Goal: Information Seeking & Learning: Learn about a topic

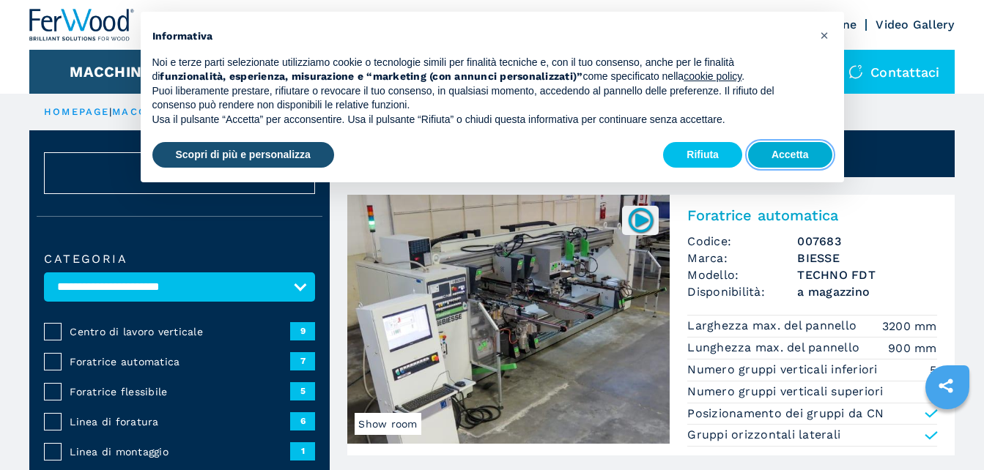
click at [783, 155] on button "Accetta" at bounding box center [790, 155] width 84 height 26
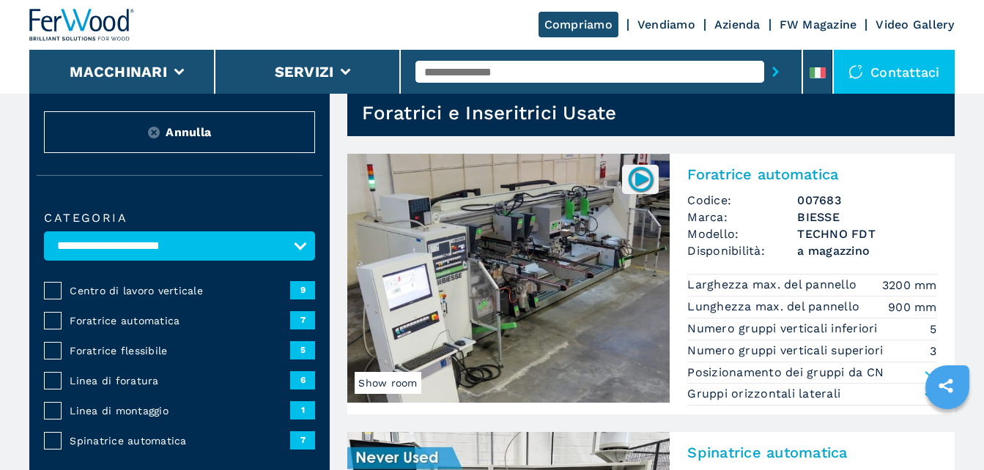
scroll to position [73, 0]
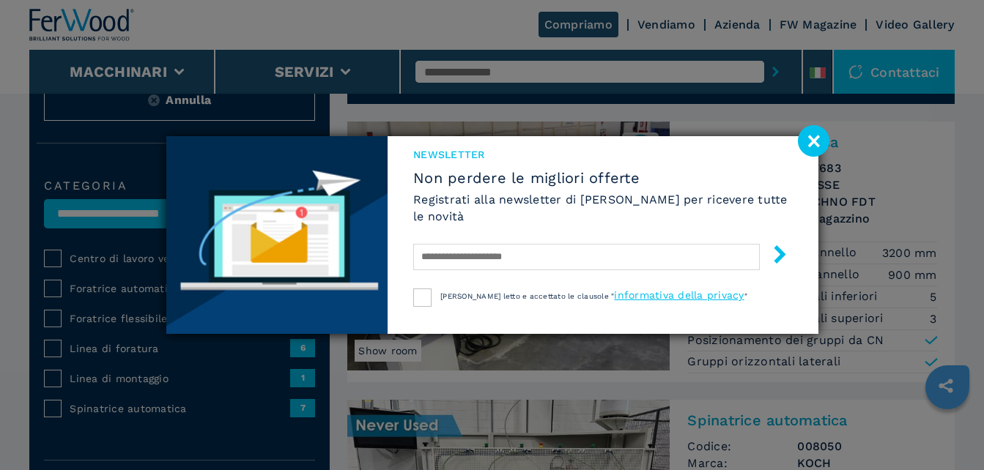
click at [813, 137] on image at bounding box center [814, 141] width 32 height 32
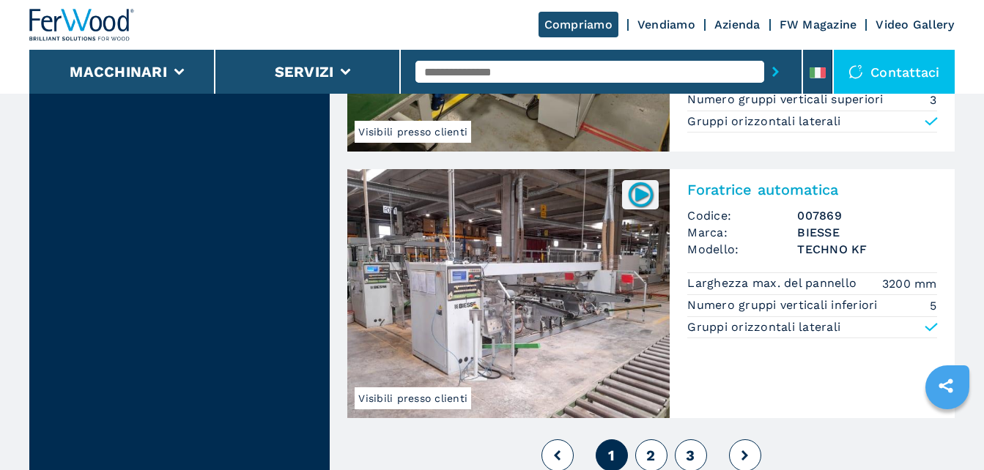
scroll to position [3297, 0]
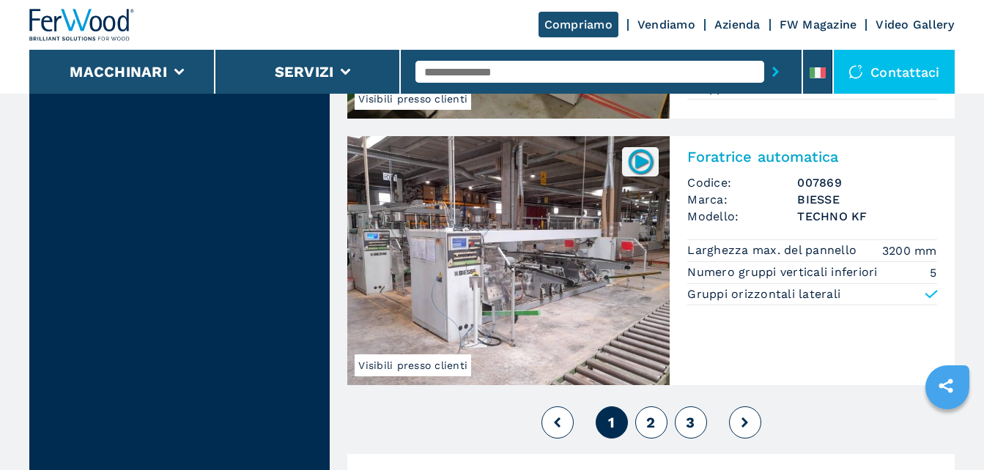
click at [657, 407] on button "2" at bounding box center [651, 423] width 32 height 32
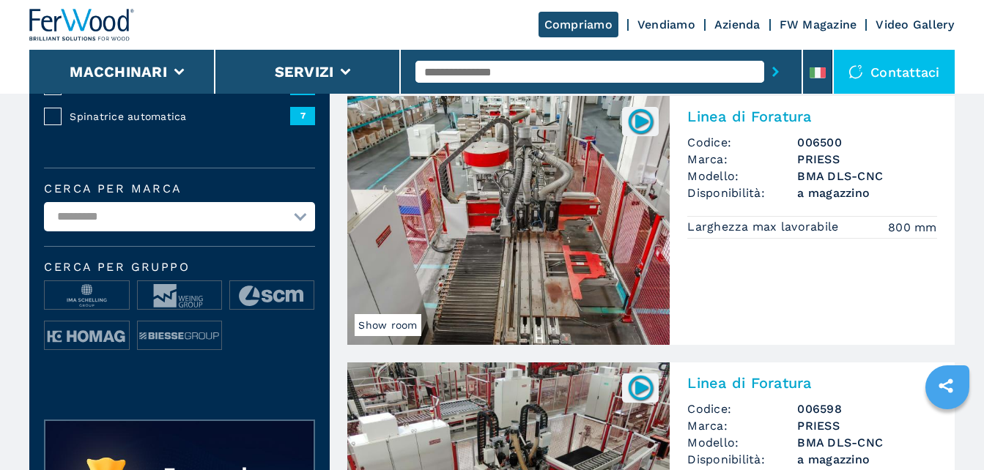
scroll to position [292, 0]
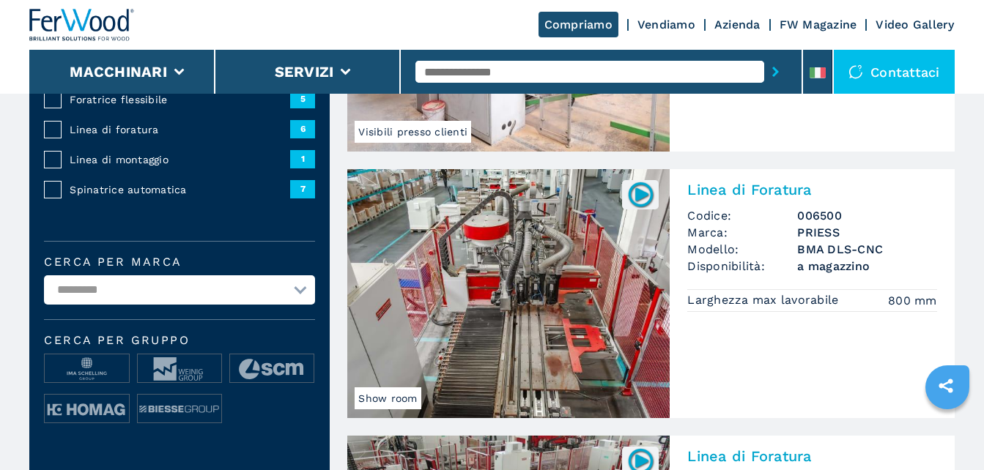
click at [537, 268] on img at bounding box center [508, 293] width 322 height 249
click at [506, 270] on img at bounding box center [508, 293] width 322 height 249
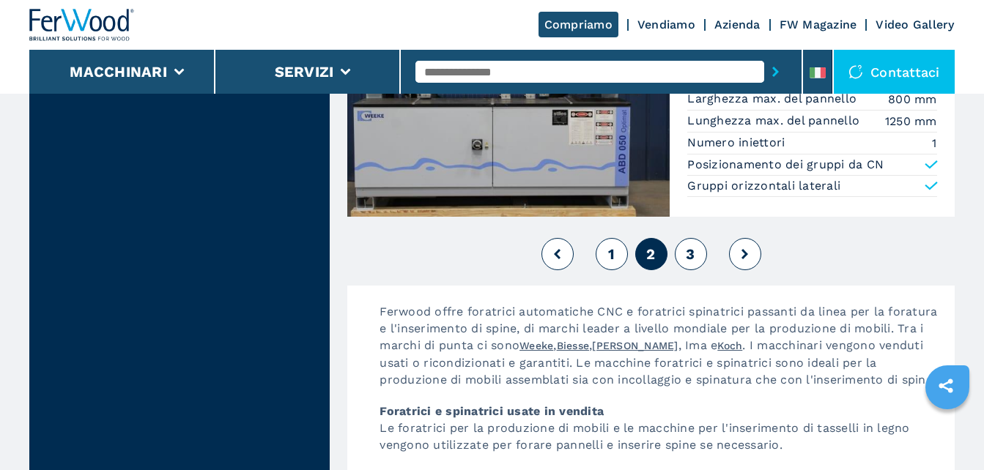
scroll to position [3517, 0]
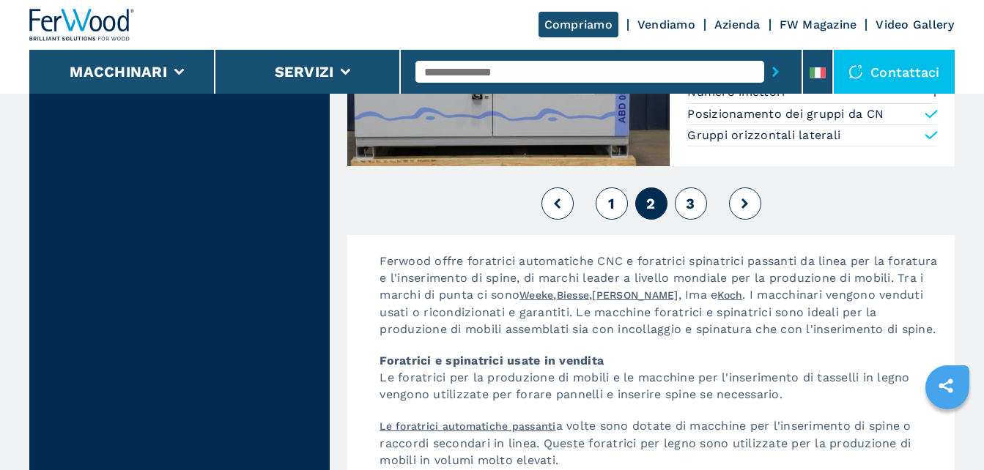
click at [694, 206] on span "3" at bounding box center [690, 204] width 9 height 18
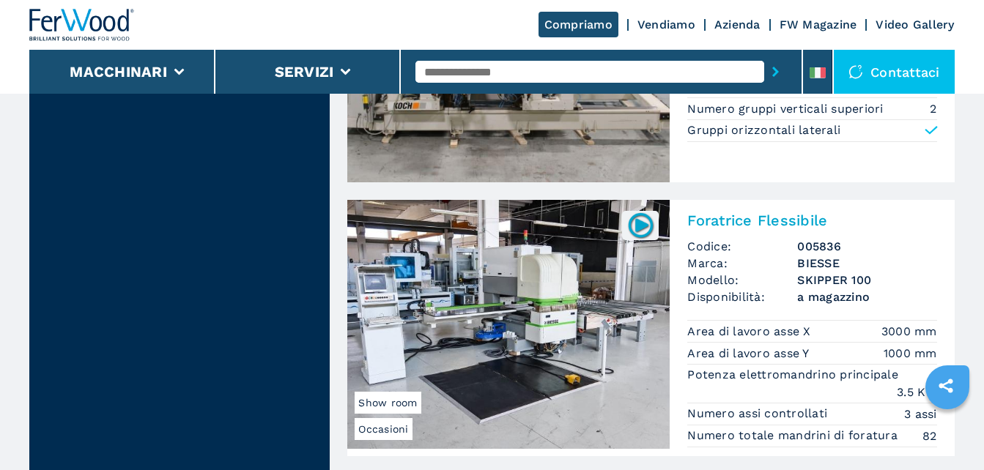
scroll to position [2418, 0]
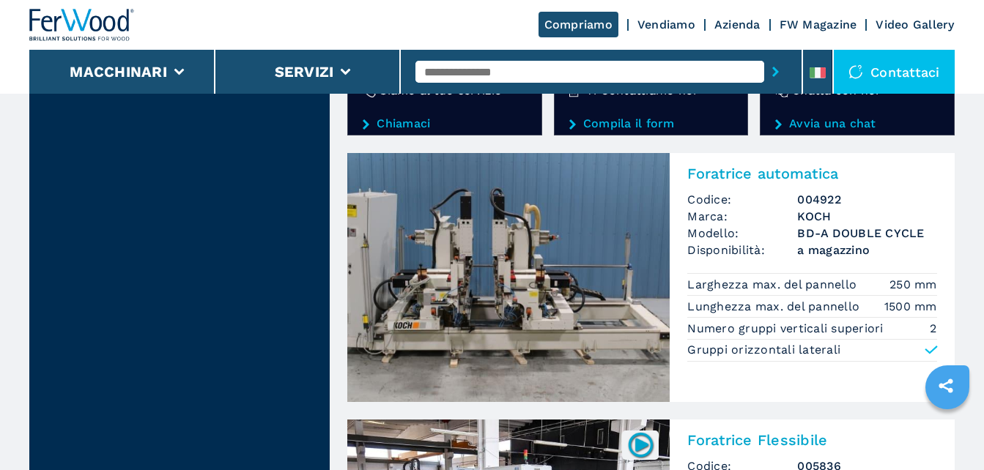
click at [555, 259] on img at bounding box center [508, 277] width 322 height 249
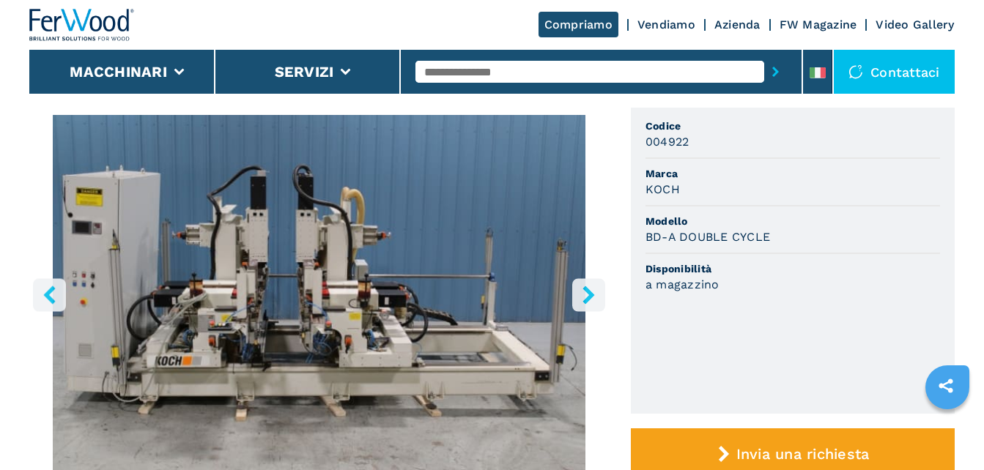
scroll to position [147, 0]
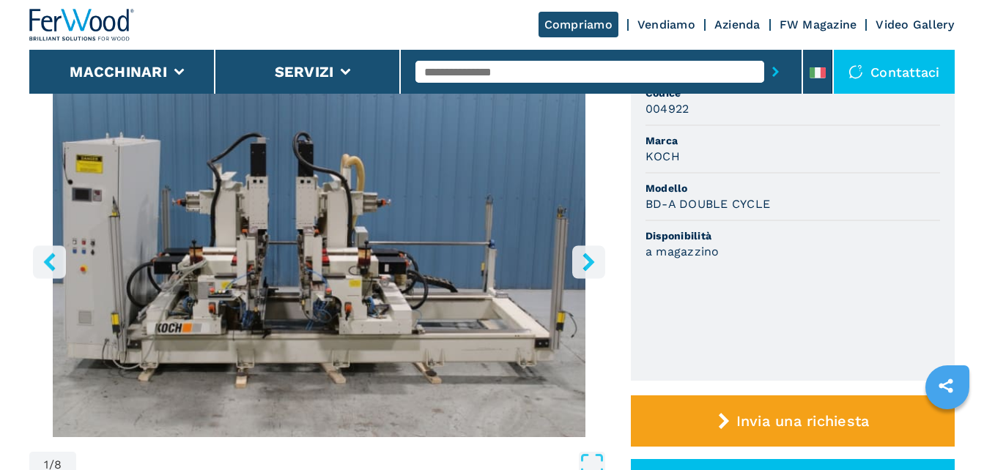
click at [588, 259] on icon "right-button" at bounding box center [589, 262] width 12 height 18
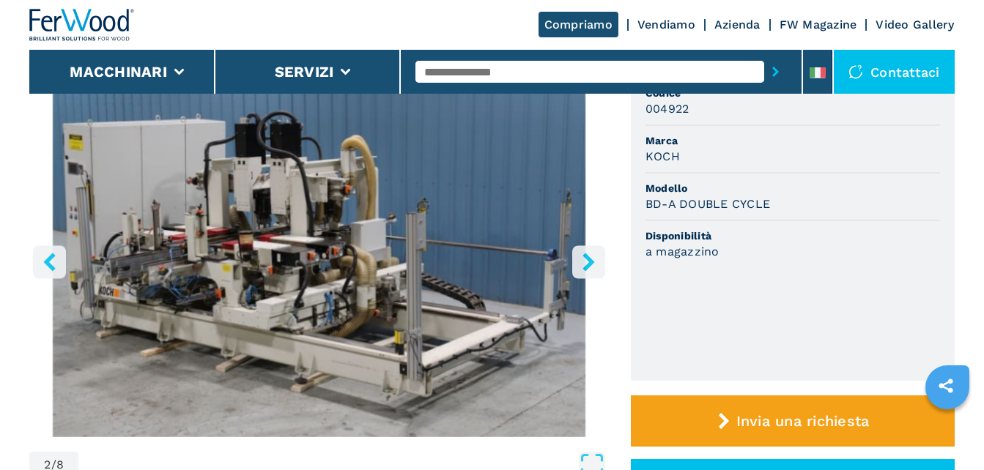
click at [588, 259] on icon "right-button" at bounding box center [589, 262] width 12 height 18
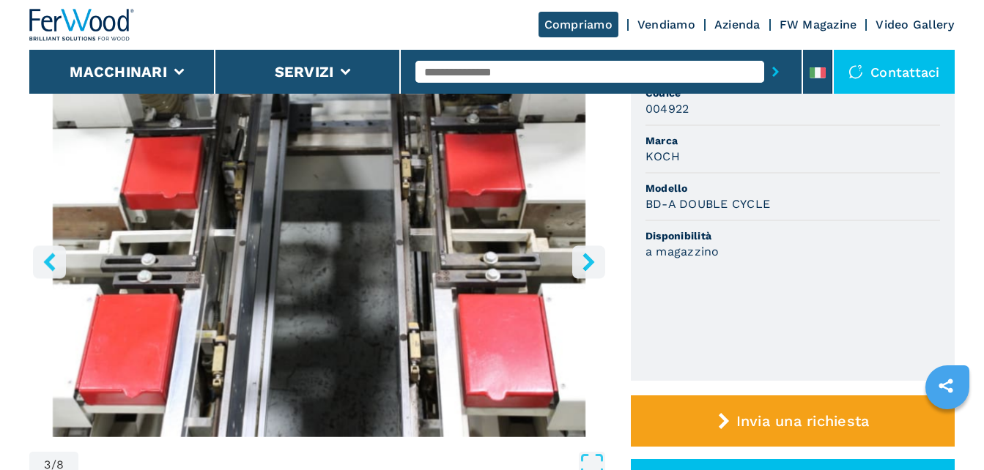
click at [588, 259] on icon "right-button" at bounding box center [589, 262] width 12 height 18
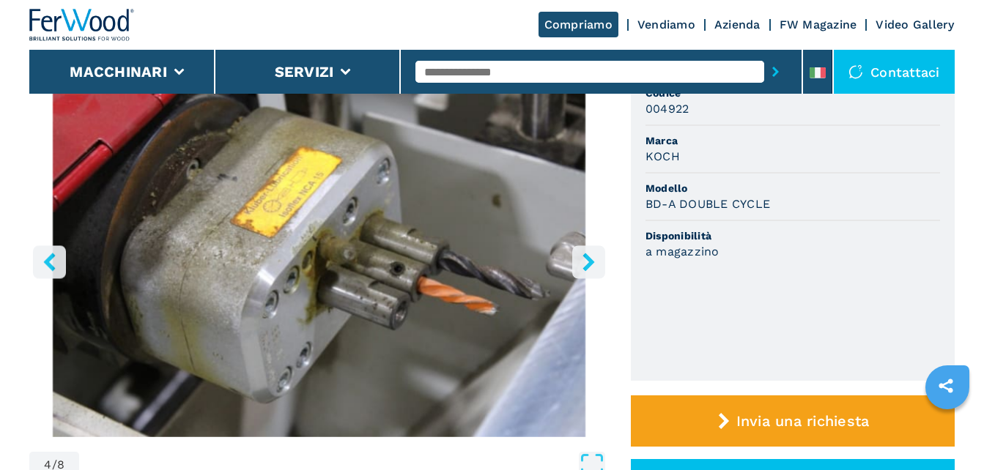
click at [588, 259] on icon "right-button" at bounding box center [589, 262] width 12 height 18
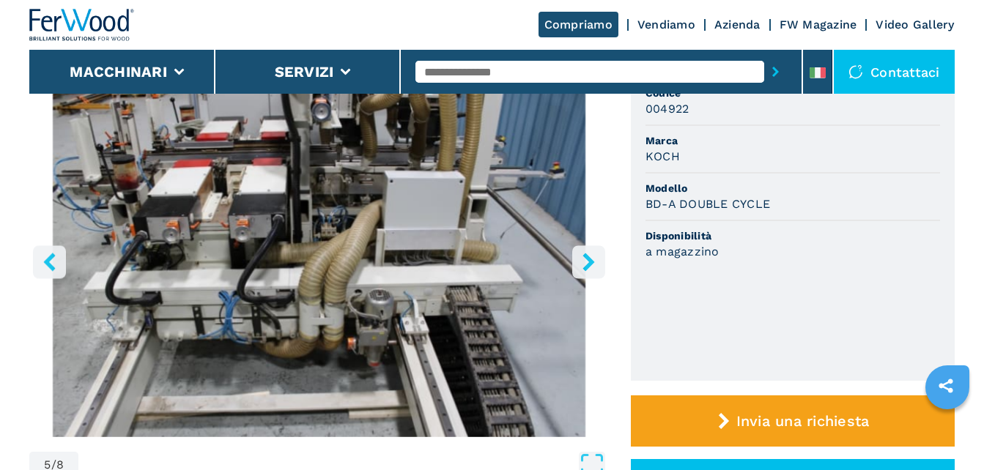
click at [588, 259] on icon "right-button" at bounding box center [589, 262] width 12 height 18
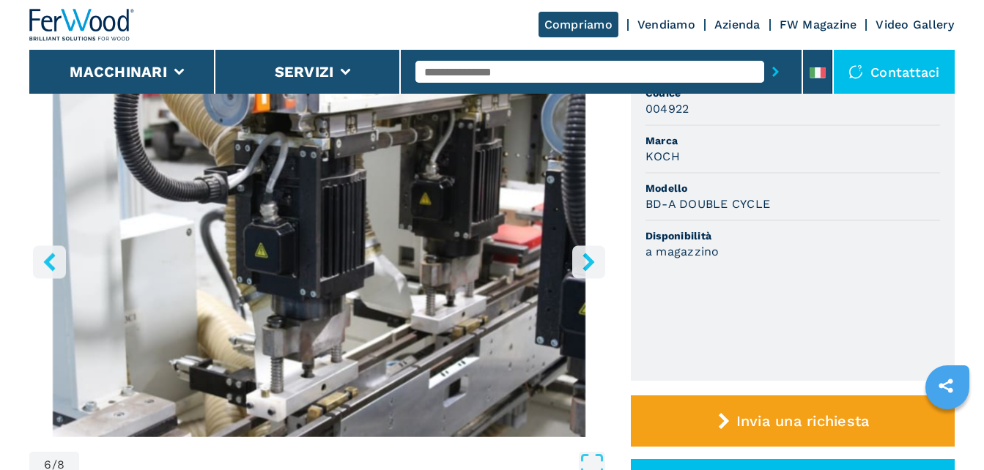
click at [588, 259] on icon "right-button" at bounding box center [589, 262] width 12 height 18
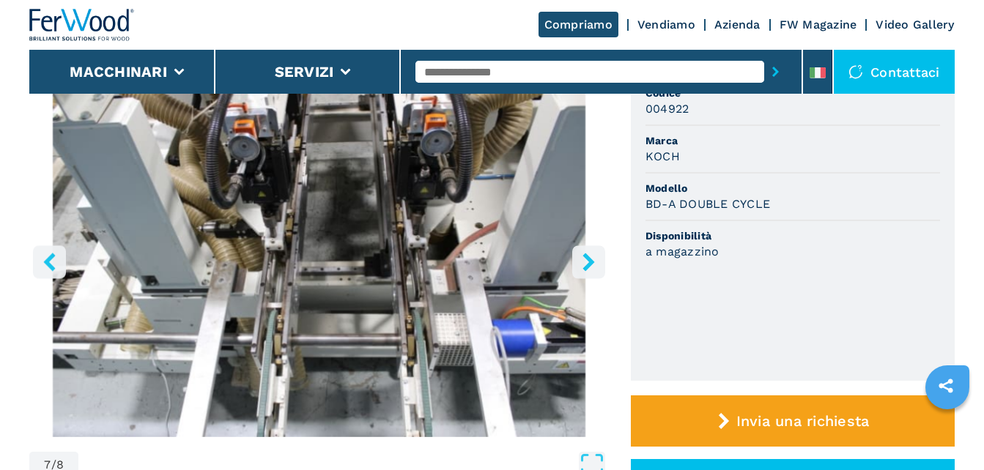
click at [588, 259] on icon "right-button" at bounding box center [589, 262] width 12 height 18
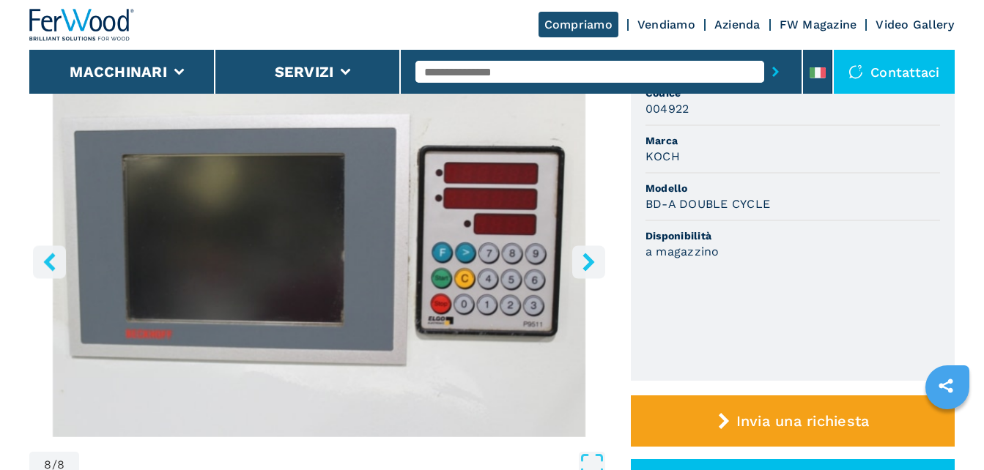
click at [588, 259] on icon "right-button" at bounding box center [589, 262] width 12 height 18
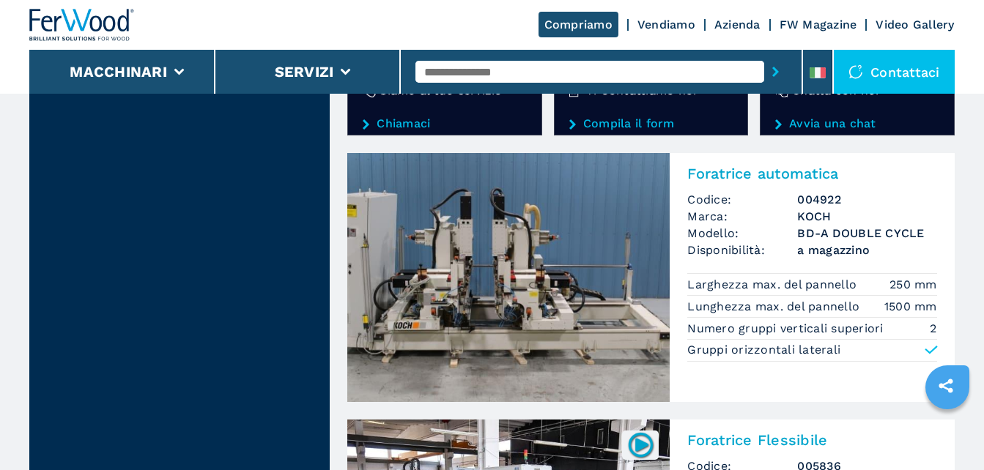
scroll to position [2491, 0]
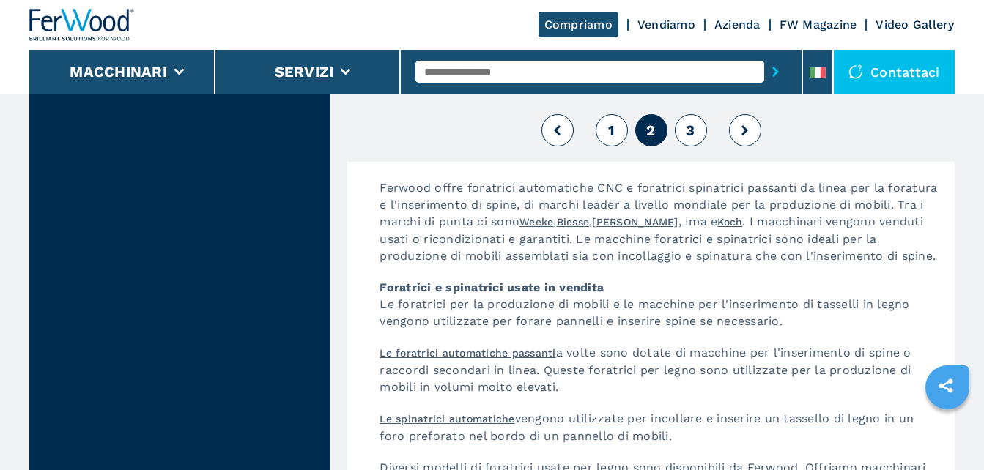
scroll to position [3371, 0]
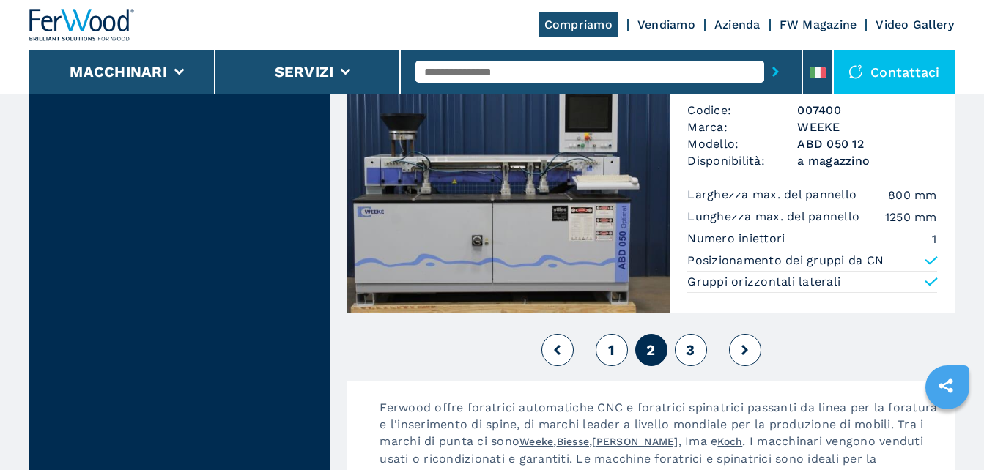
click at [698, 348] on button "3" at bounding box center [691, 350] width 32 height 32
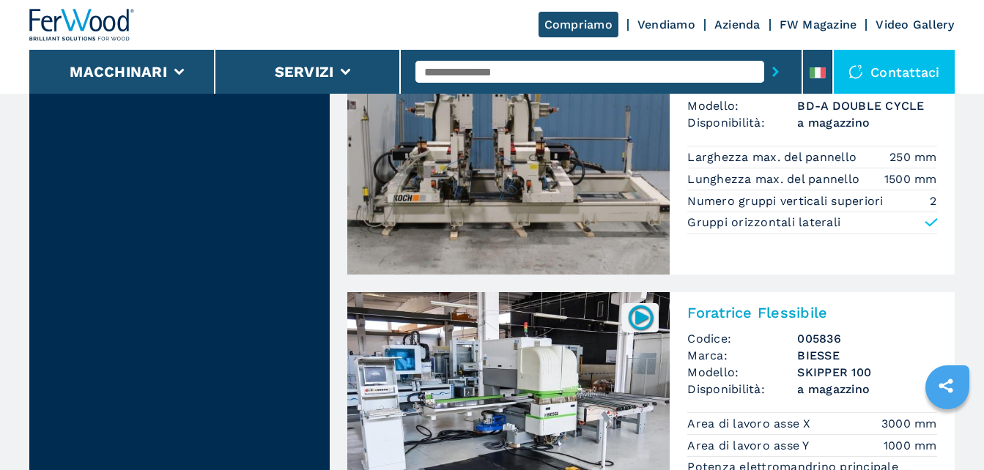
scroll to position [2565, 0]
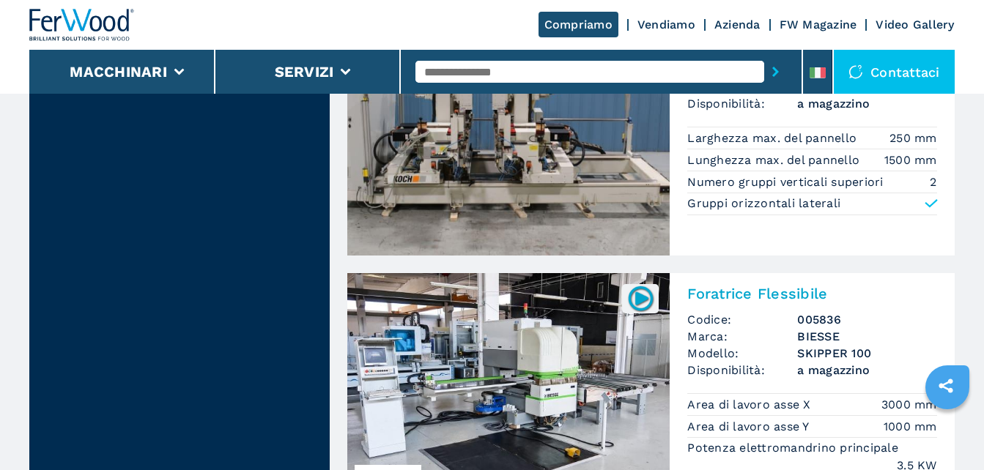
click at [586, 157] on img at bounding box center [508, 131] width 322 height 249
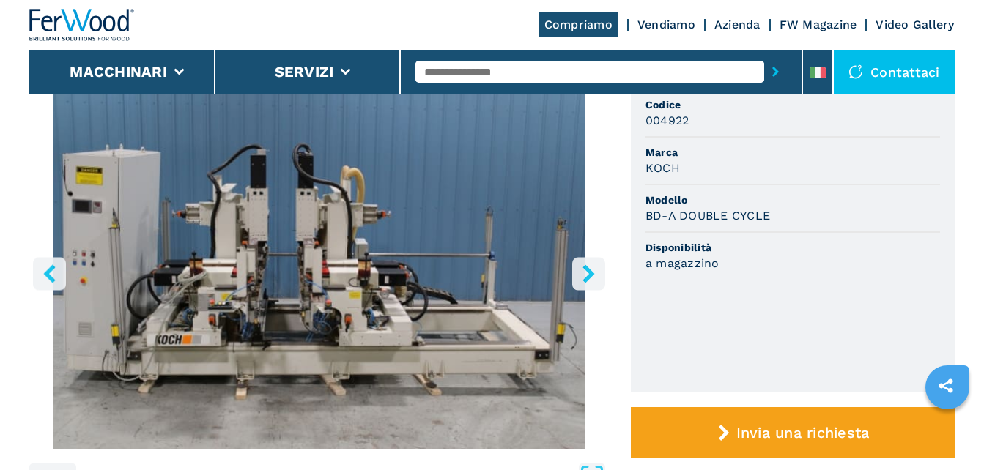
scroll to position [147, 0]
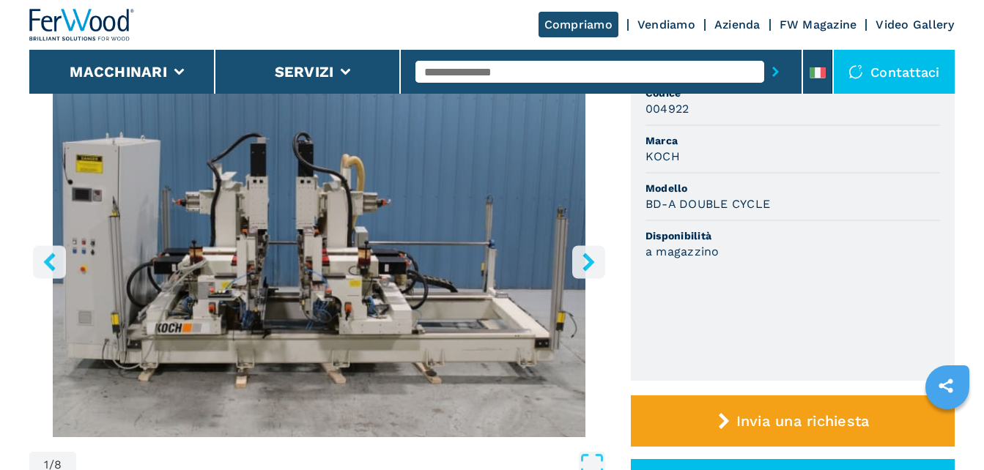
click at [584, 265] on icon "right-button" at bounding box center [589, 262] width 18 height 18
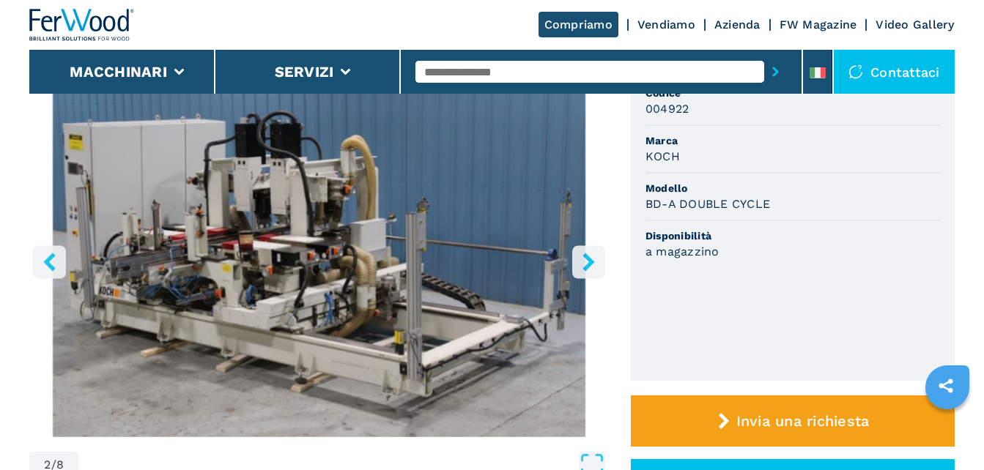
click at [364, 291] on img "Go to Slide 2" at bounding box center [319, 259] width 580 height 355
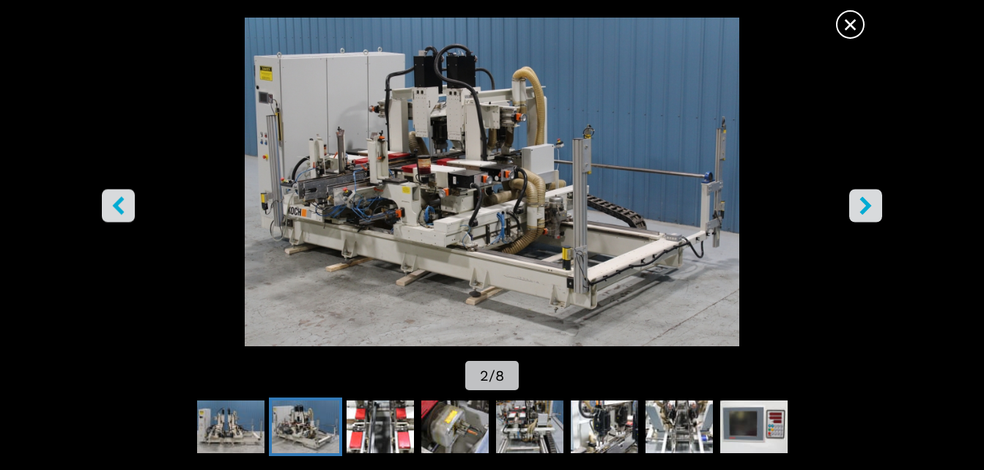
scroll to position [0, 0]
drag, startPoint x: 480, startPoint y: 200, endPoint x: 147, endPoint y: 267, distance: 339.4
click at [147, 267] on img "Go to Slide 2" at bounding box center [492, 182] width 886 height 329
drag, startPoint x: 577, startPoint y: 236, endPoint x: 522, endPoint y: 253, distance: 57.5
drag, startPoint x: 522, startPoint y: 253, endPoint x: 443, endPoint y: 243, distance: 80.4
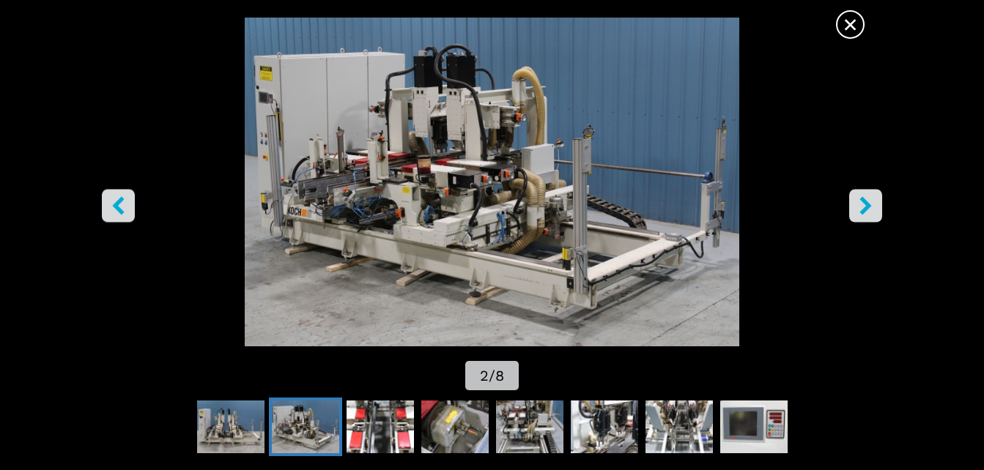
click at [443, 243] on img "Go to Slide 2" at bounding box center [492, 182] width 886 height 329
click at [865, 206] on icon "right-button" at bounding box center [866, 206] width 18 height 18
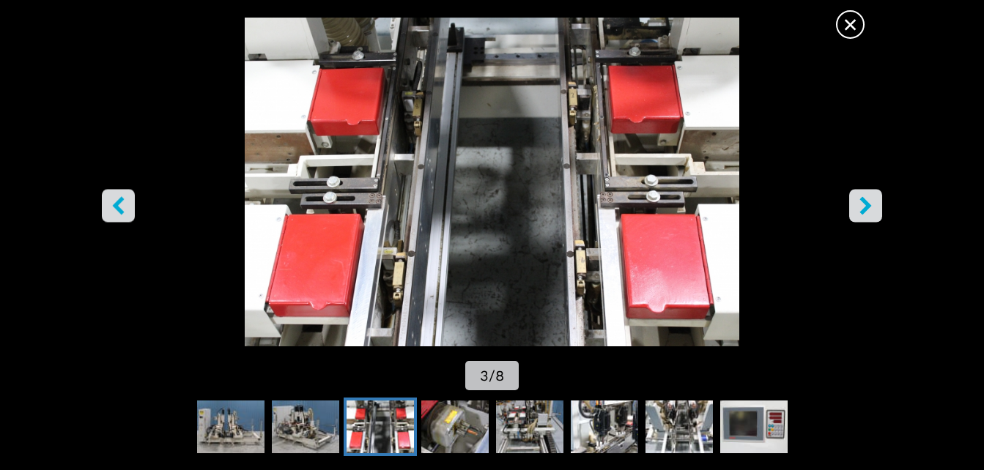
click at [865, 206] on icon "right-button" at bounding box center [866, 206] width 18 height 18
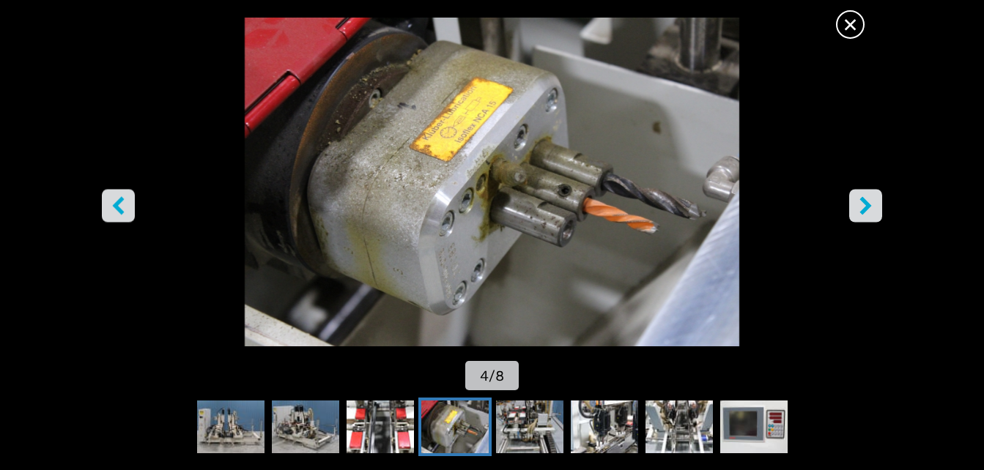
click at [865, 206] on icon "right-button" at bounding box center [866, 206] width 18 height 18
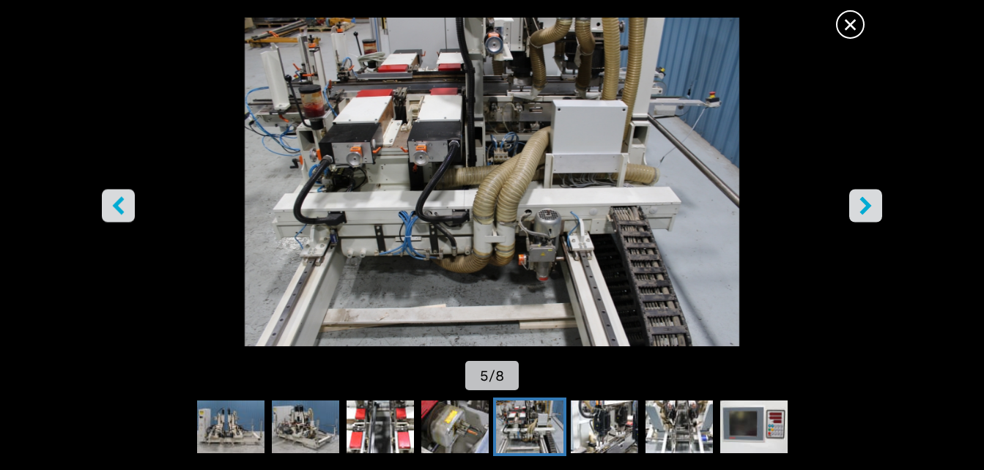
click at [865, 206] on icon "right-button" at bounding box center [866, 206] width 18 height 18
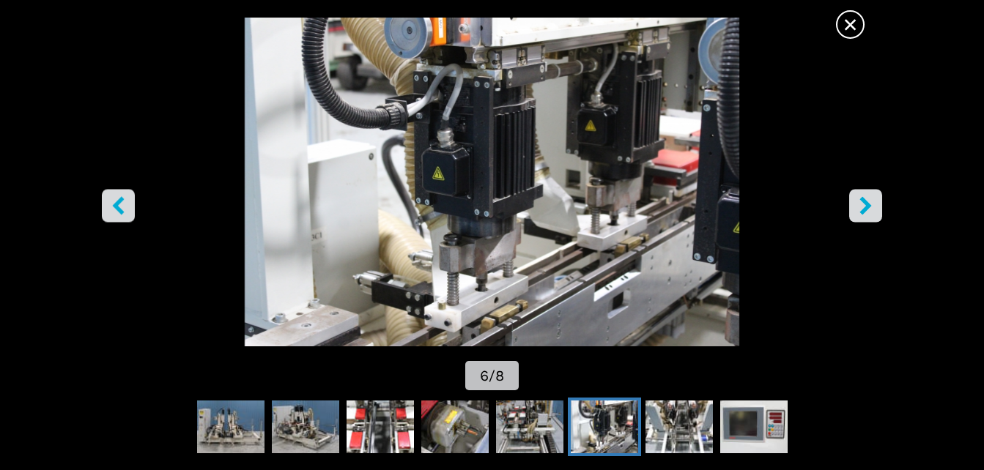
click at [865, 206] on icon "right-button" at bounding box center [866, 206] width 18 height 18
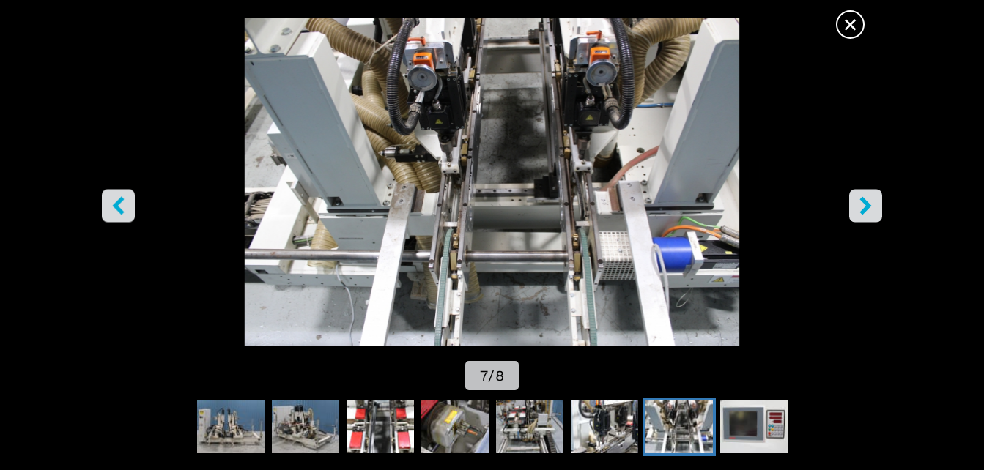
click at [867, 206] on icon "right-button" at bounding box center [865, 206] width 12 height 18
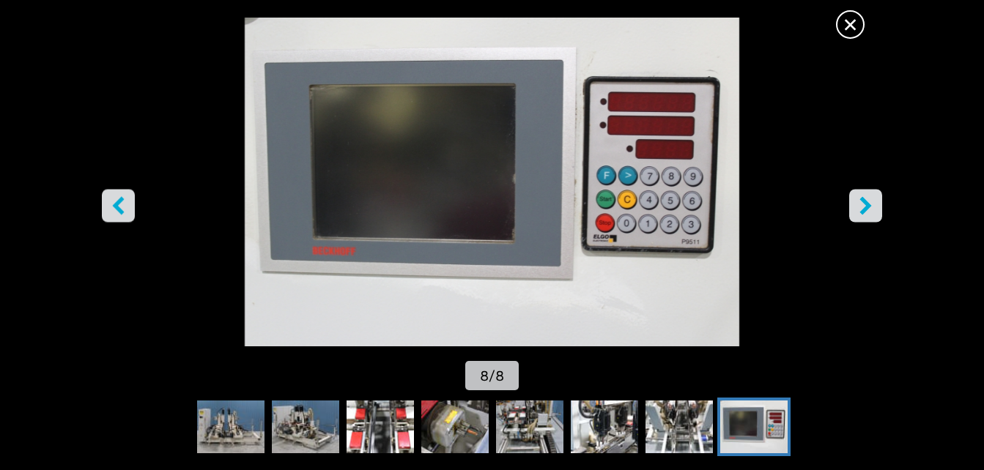
click at [867, 206] on icon "right-button" at bounding box center [865, 206] width 12 height 18
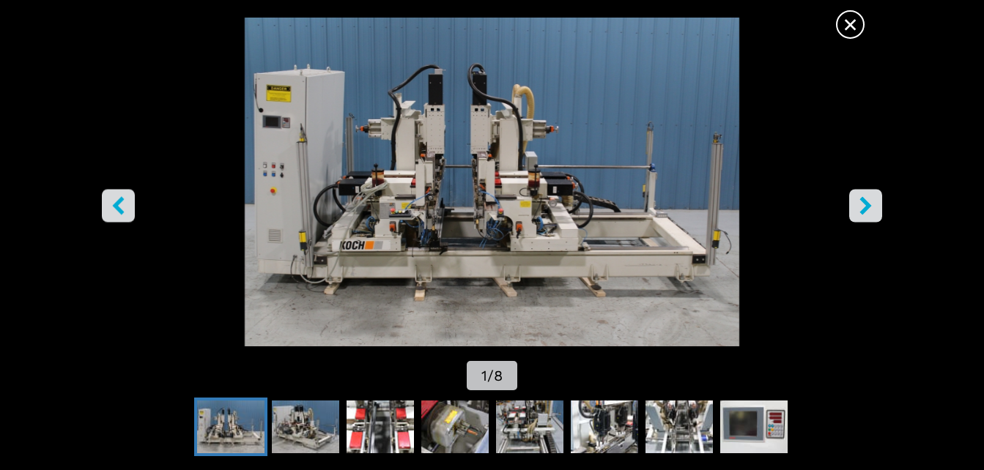
click at [848, 21] on span "×" at bounding box center [850, 22] width 26 height 26
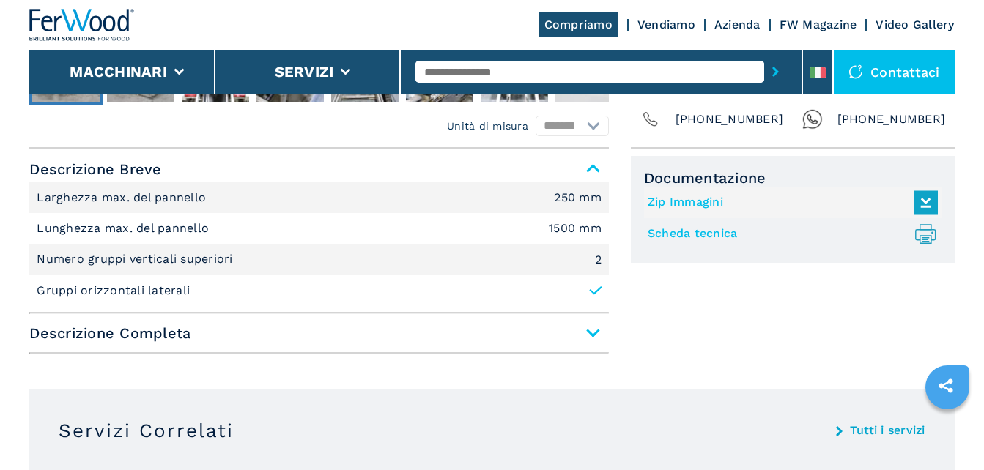
scroll to position [659, 0]
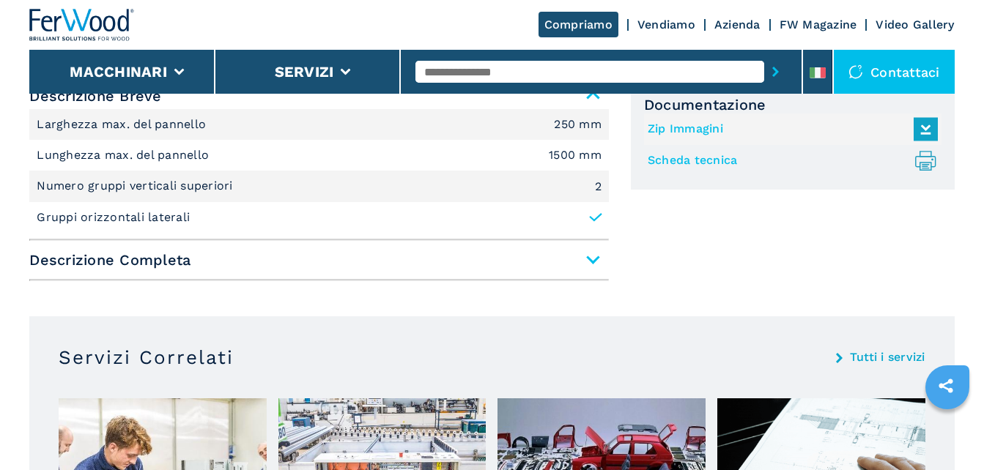
click at [180, 261] on span "Descrizione Completa" at bounding box center [319, 260] width 580 height 26
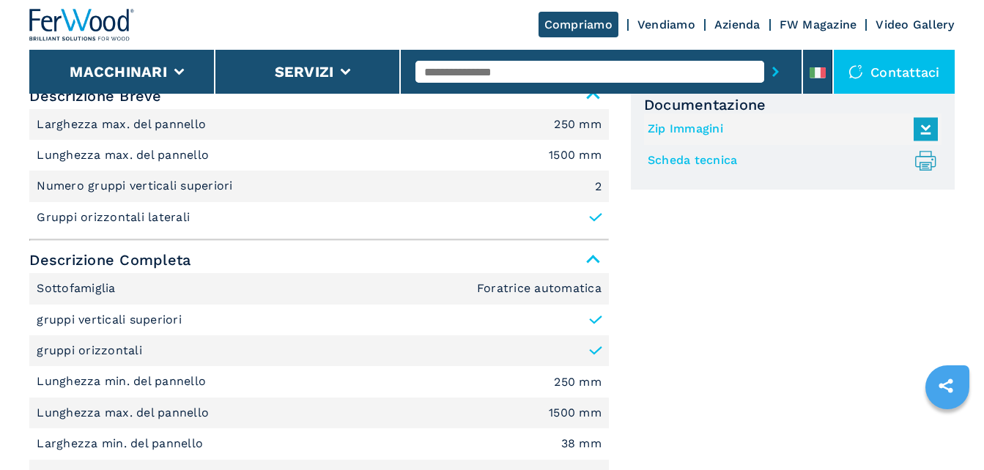
scroll to position [733, 0]
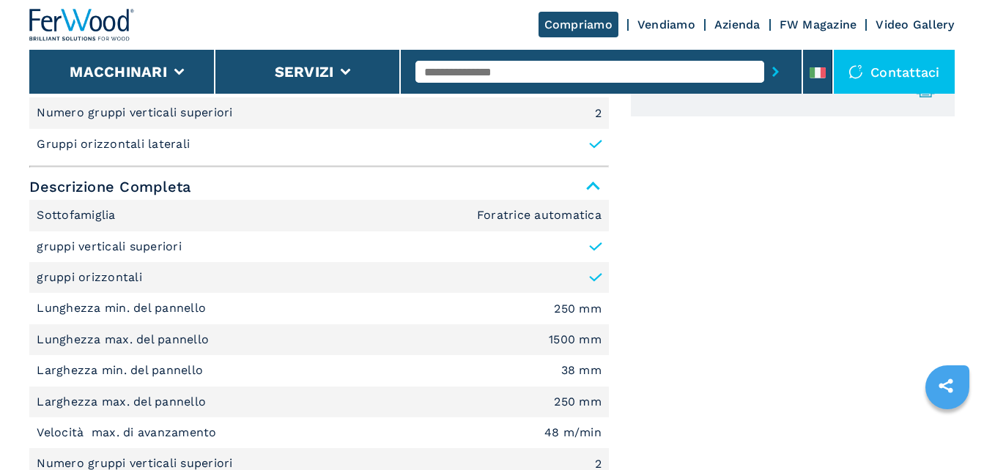
click at [596, 140] on icon at bounding box center [595, 144] width 15 height 15
click at [456, 152] on li "Gruppi orizzontali laterali" at bounding box center [319, 144] width 580 height 31
click at [184, 186] on span "Descrizione Completa" at bounding box center [319, 187] width 580 height 26
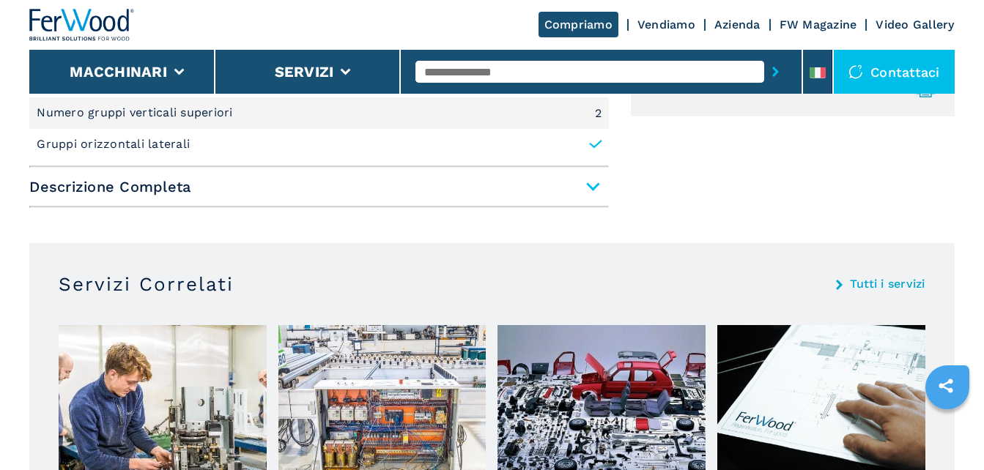
click at [329, 142] on li "Gruppi orizzontali laterali" at bounding box center [319, 144] width 580 height 31
click at [593, 141] on icon at bounding box center [595, 144] width 15 height 15
click at [437, 193] on span "Descrizione Completa" at bounding box center [319, 187] width 580 height 26
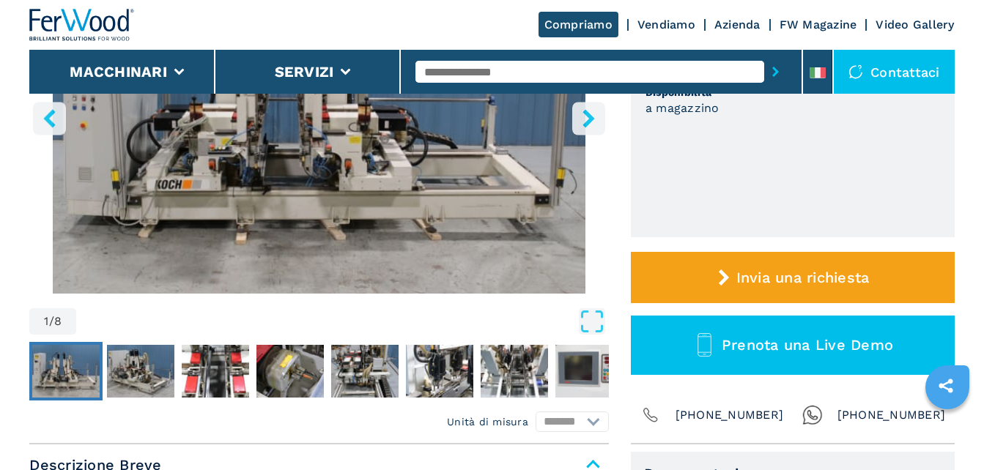
scroll to position [220, 0]
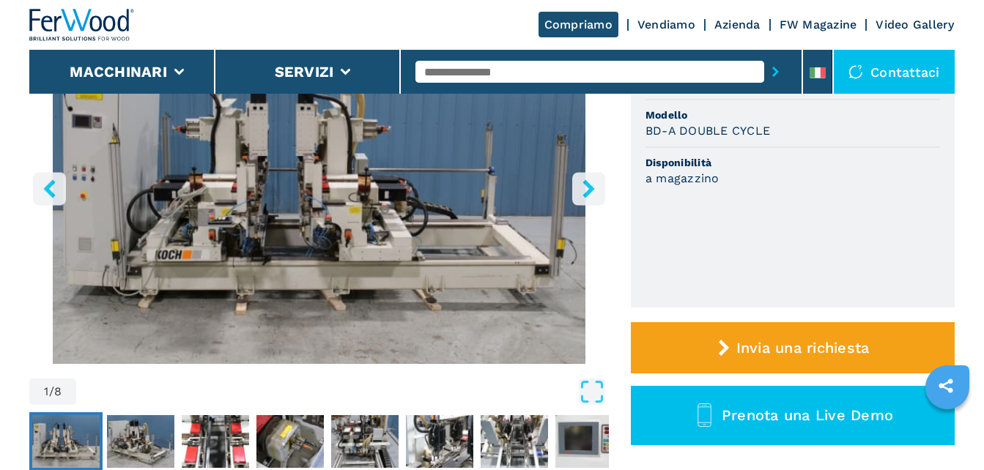
click at [586, 201] on button "right-button" at bounding box center [588, 188] width 33 height 33
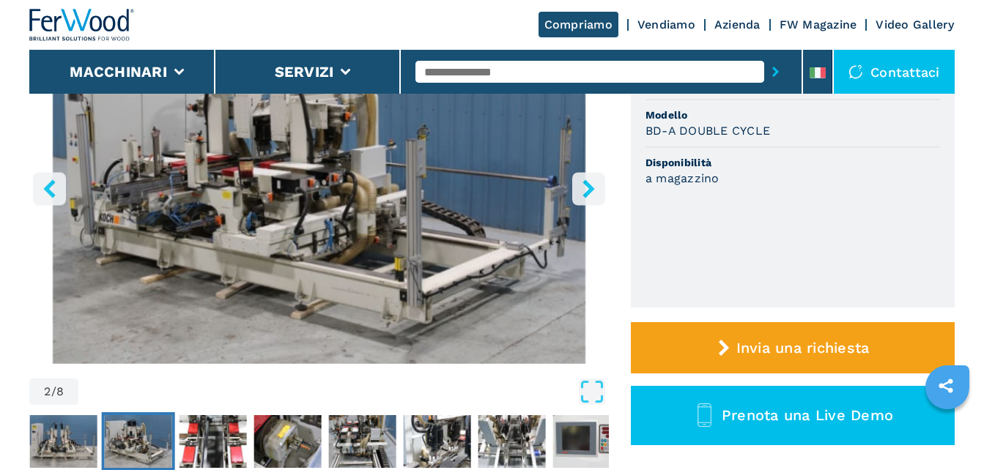
click at [586, 201] on button "right-button" at bounding box center [588, 188] width 33 height 33
click at [584, 191] on icon "right-button" at bounding box center [589, 189] width 18 height 18
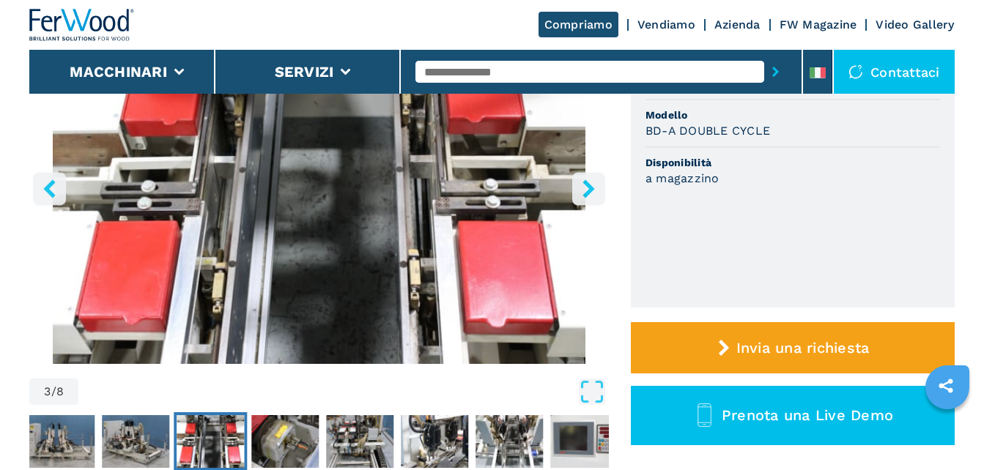
click at [584, 191] on icon "right-button" at bounding box center [589, 189] width 18 height 18
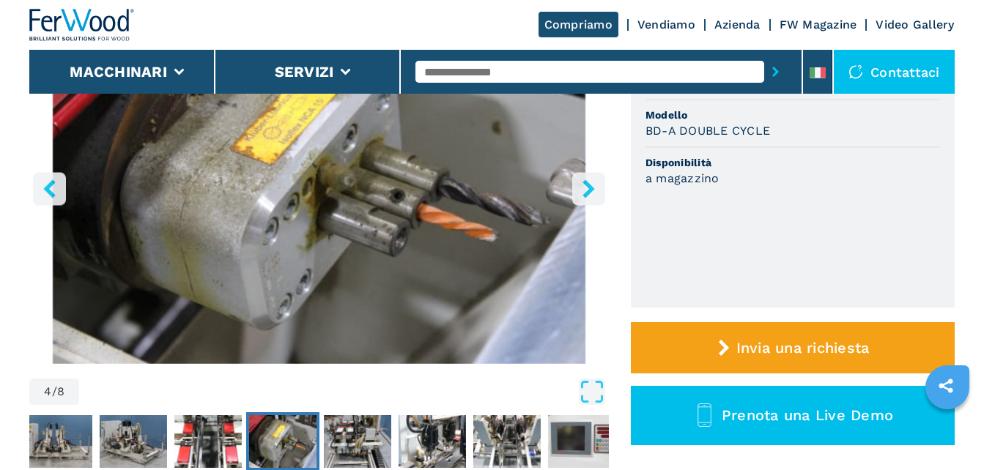
click at [584, 191] on icon "right-button" at bounding box center [589, 189] width 18 height 18
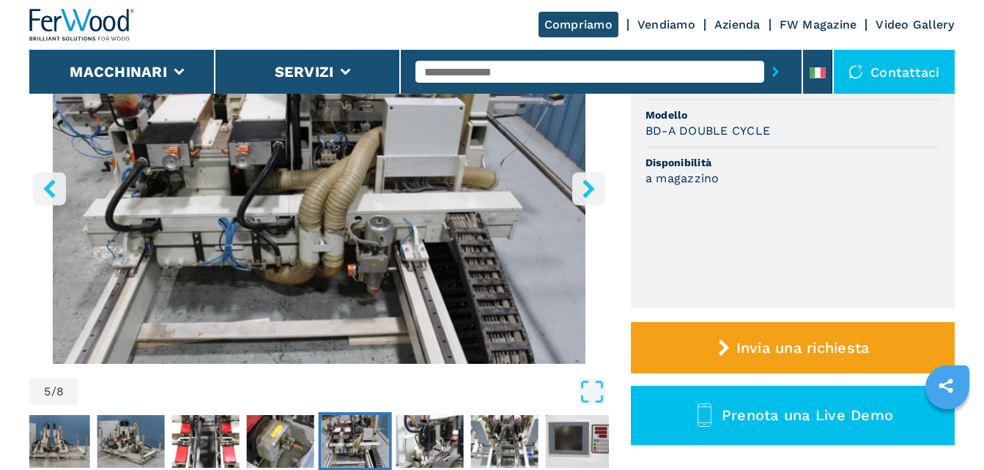
click at [584, 191] on icon "right-button" at bounding box center [589, 189] width 18 height 18
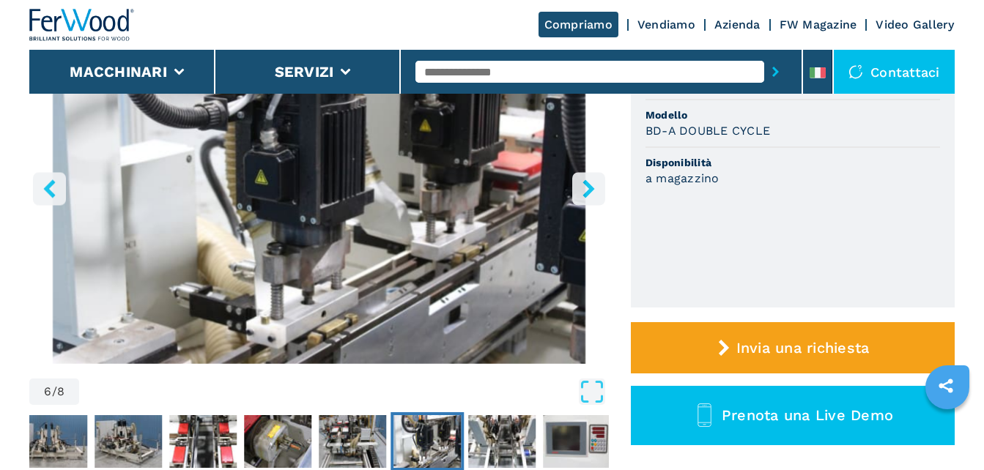
click at [584, 191] on icon "right-button" at bounding box center [589, 189] width 18 height 18
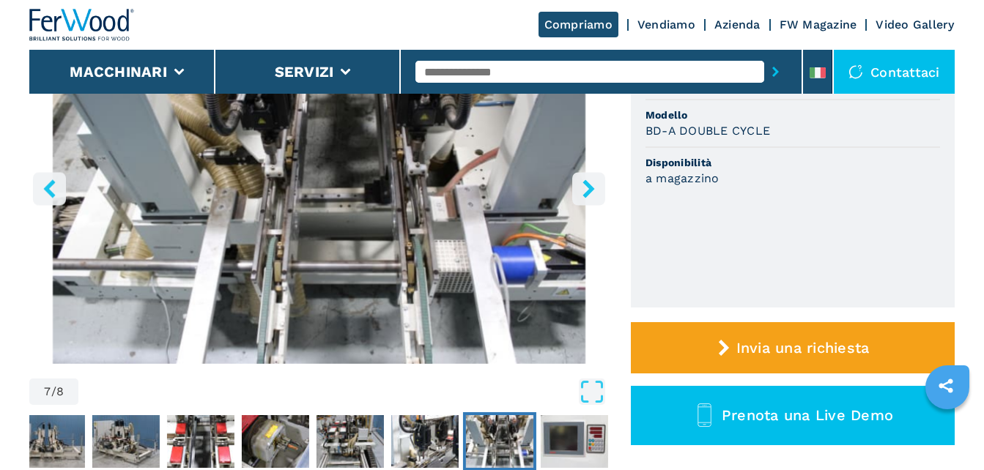
click at [584, 191] on icon "right-button" at bounding box center [589, 189] width 18 height 18
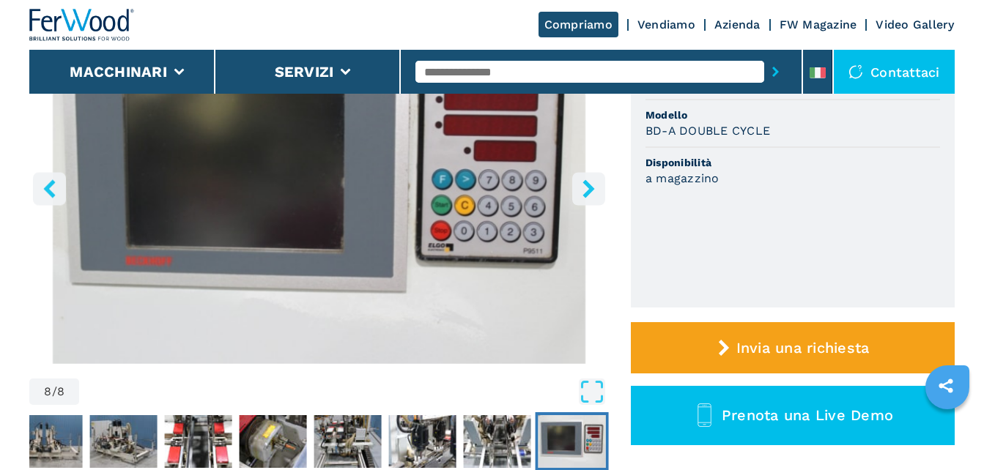
click at [584, 191] on icon "right-button" at bounding box center [589, 189] width 18 height 18
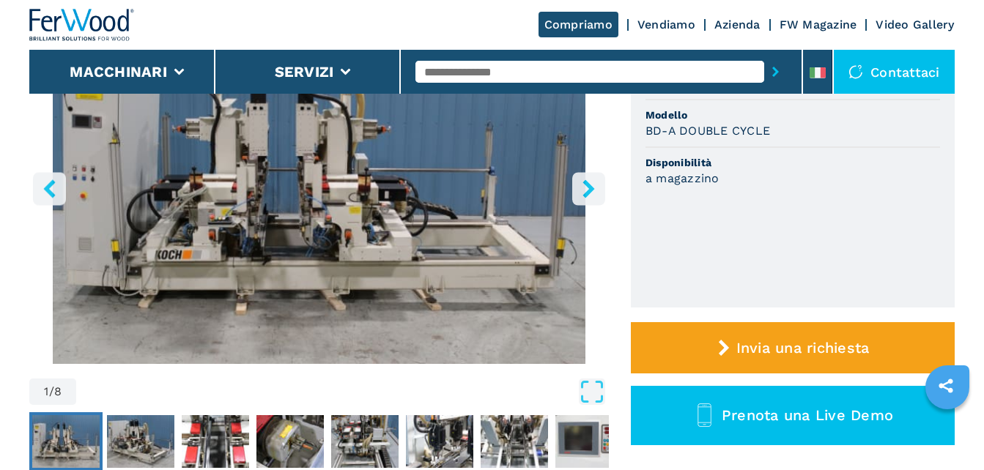
scroll to position [147, 0]
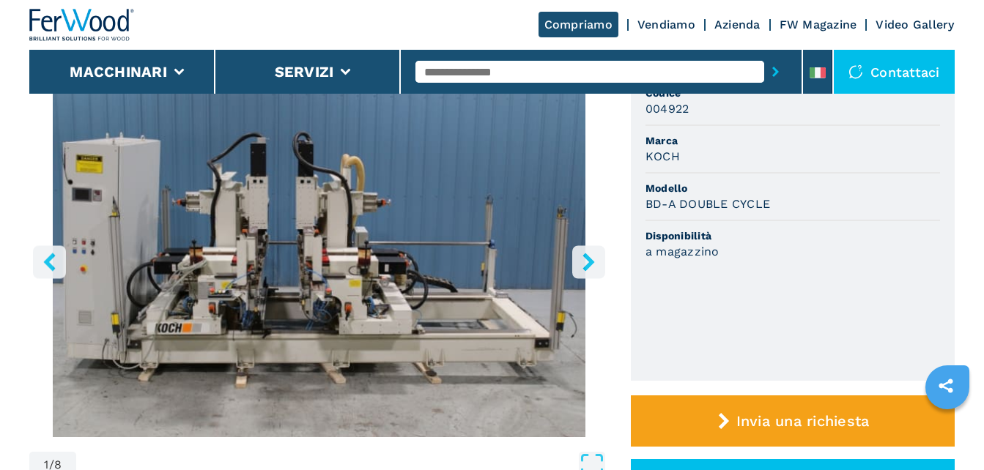
click at [382, 249] on img "Go to Slide 1" at bounding box center [319, 259] width 580 height 355
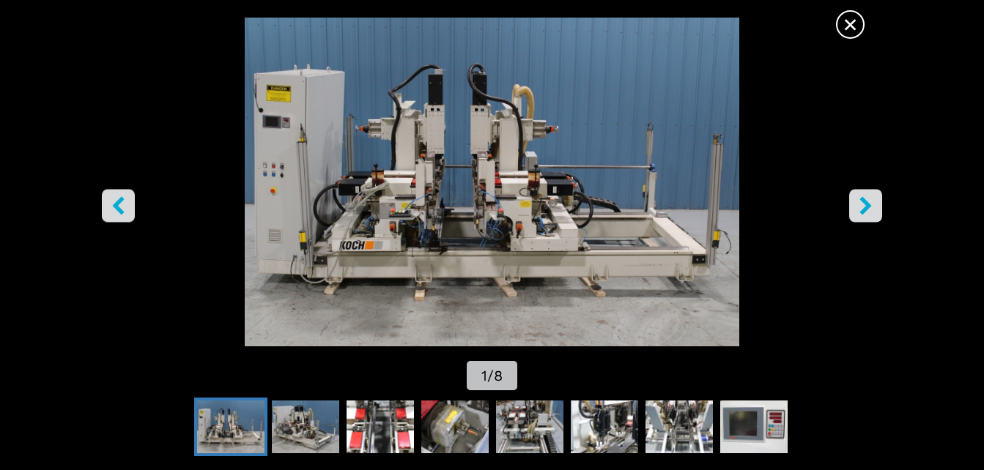
drag, startPoint x: 533, startPoint y: 218, endPoint x: 507, endPoint y: 245, distance: 37.8
drag, startPoint x: 507, startPoint y: 245, endPoint x: 785, endPoint y: 191, distance: 283.8
drag, startPoint x: 785, startPoint y: 191, endPoint x: 152, endPoint y: 252, distance: 636.1
click at [152, 252] on img "Go to Slide 1" at bounding box center [492, 182] width 886 height 329
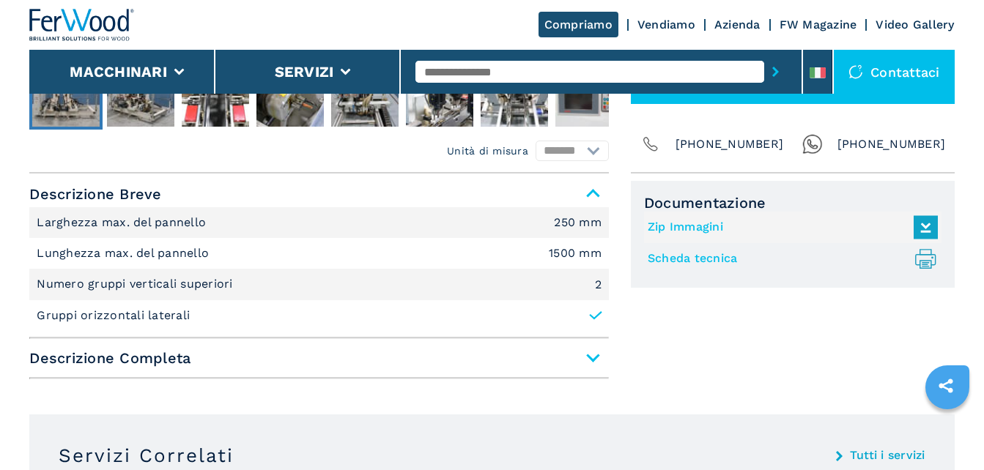
scroll to position [586, 0]
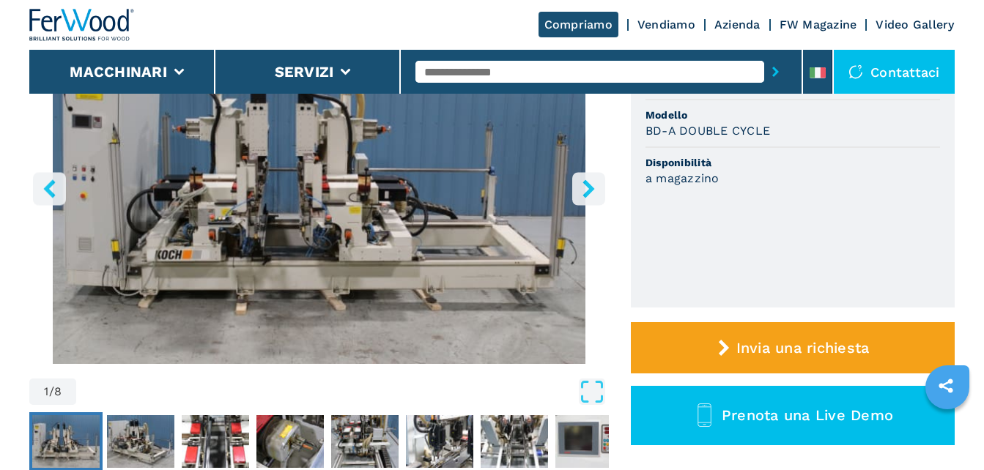
scroll to position [220, 0]
